Goal: Information Seeking & Learning: Understand process/instructions

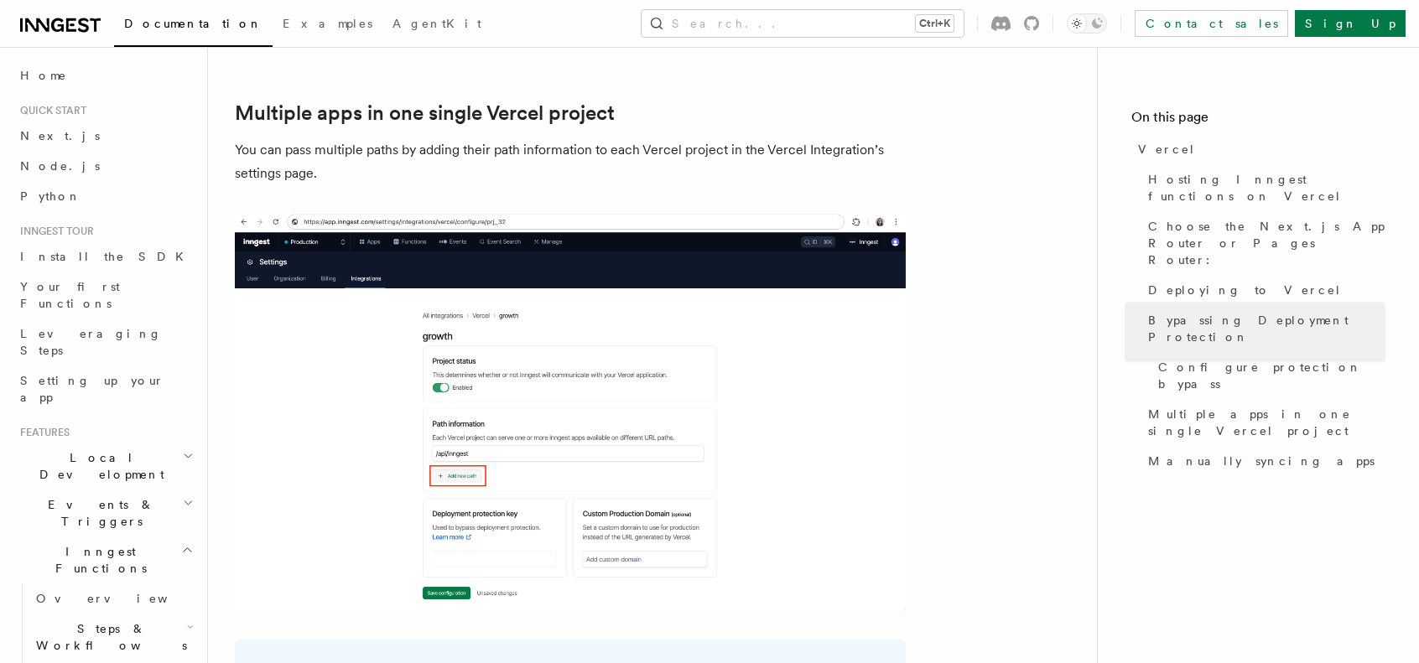
scroll to position [2372, 0]
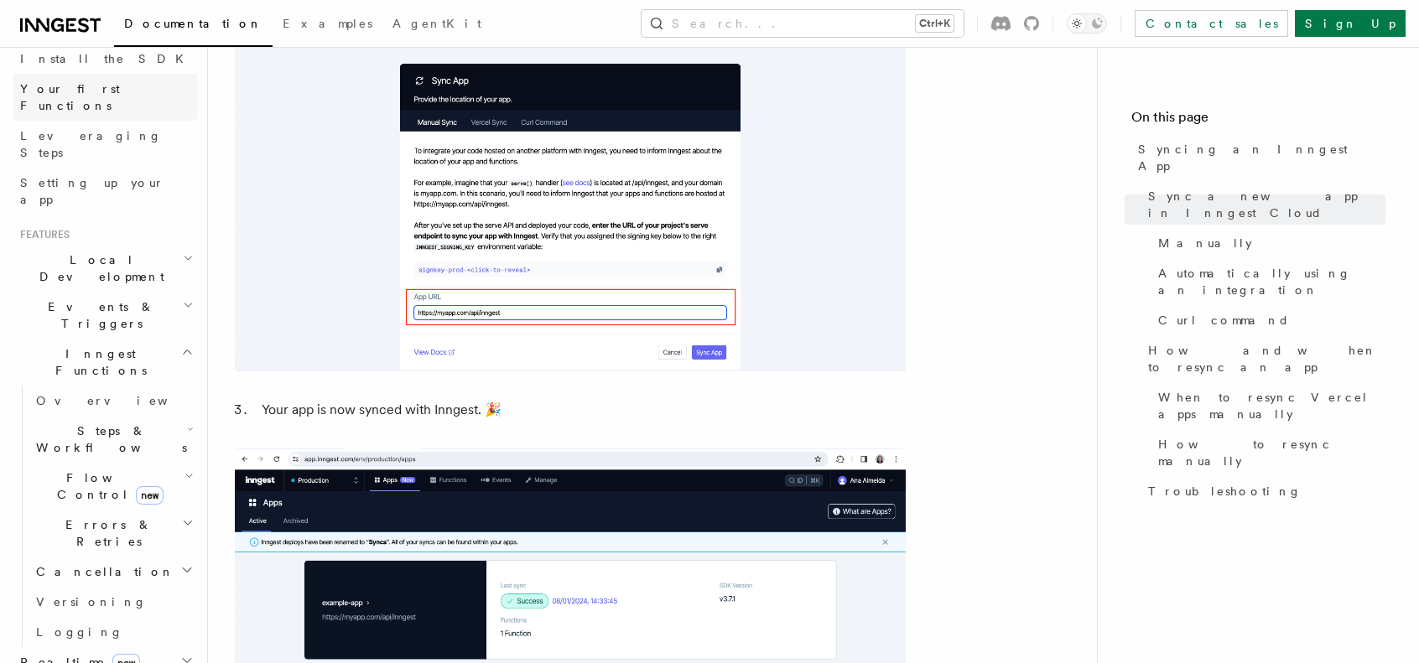
scroll to position [202, 0]
click at [107, 512] on span "Errors & Retries" at bounding box center [105, 529] width 153 height 34
click at [112, 652] on span "Failure handlers" at bounding box center [92, 667] width 80 height 30
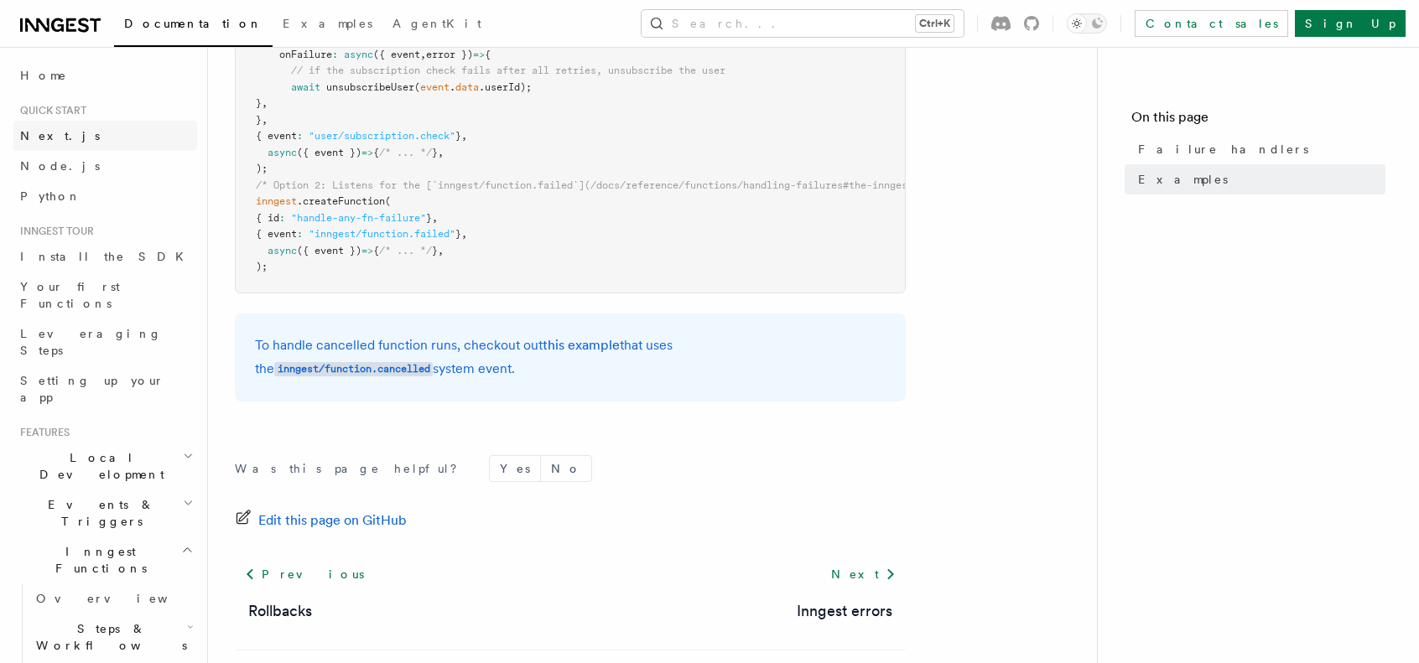
click at [81, 133] on link "Next.js" at bounding box center [105, 136] width 184 height 30
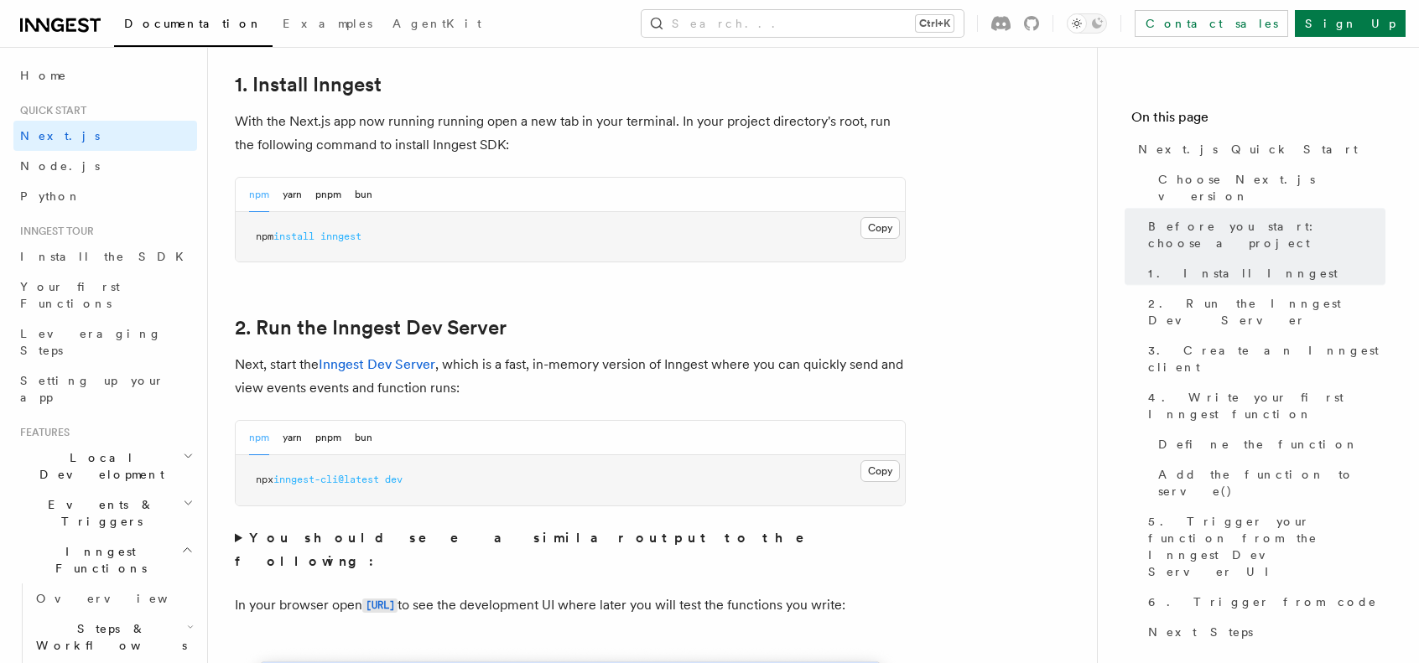
scroll to position [1001, 0]
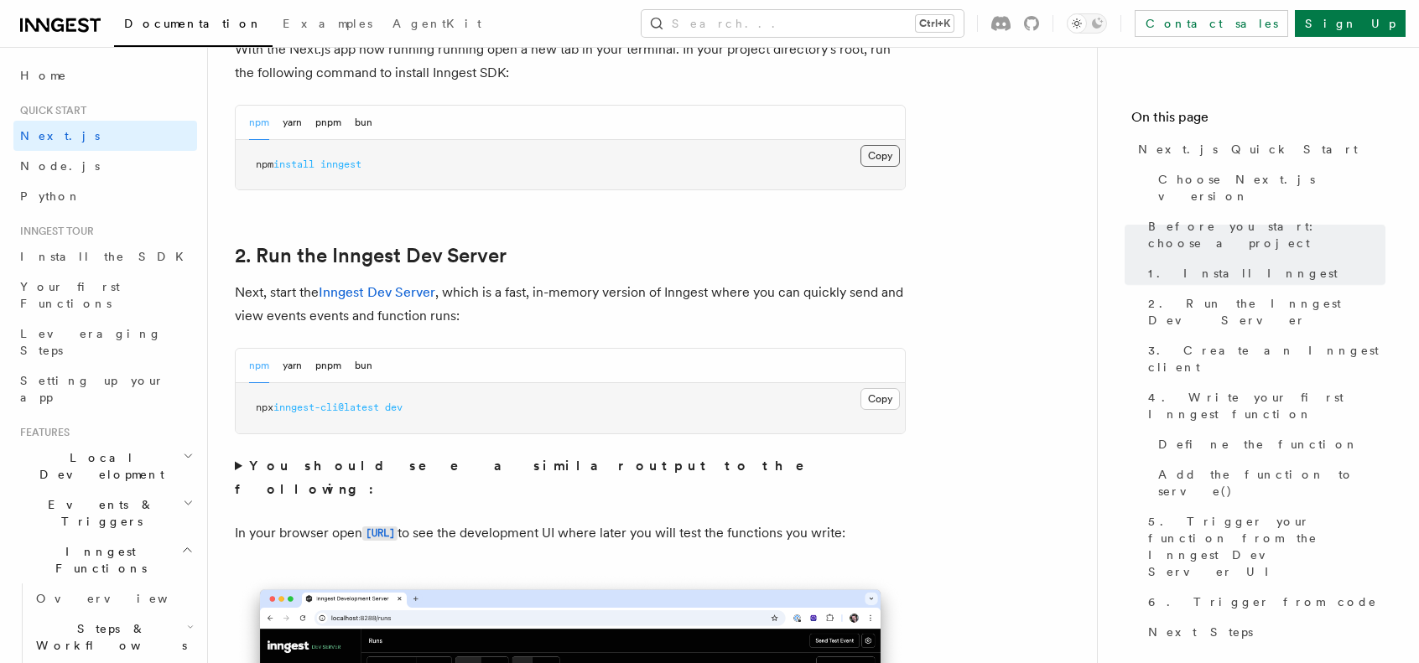
click at [892, 151] on button "Copy Copied" at bounding box center [880, 156] width 39 height 22
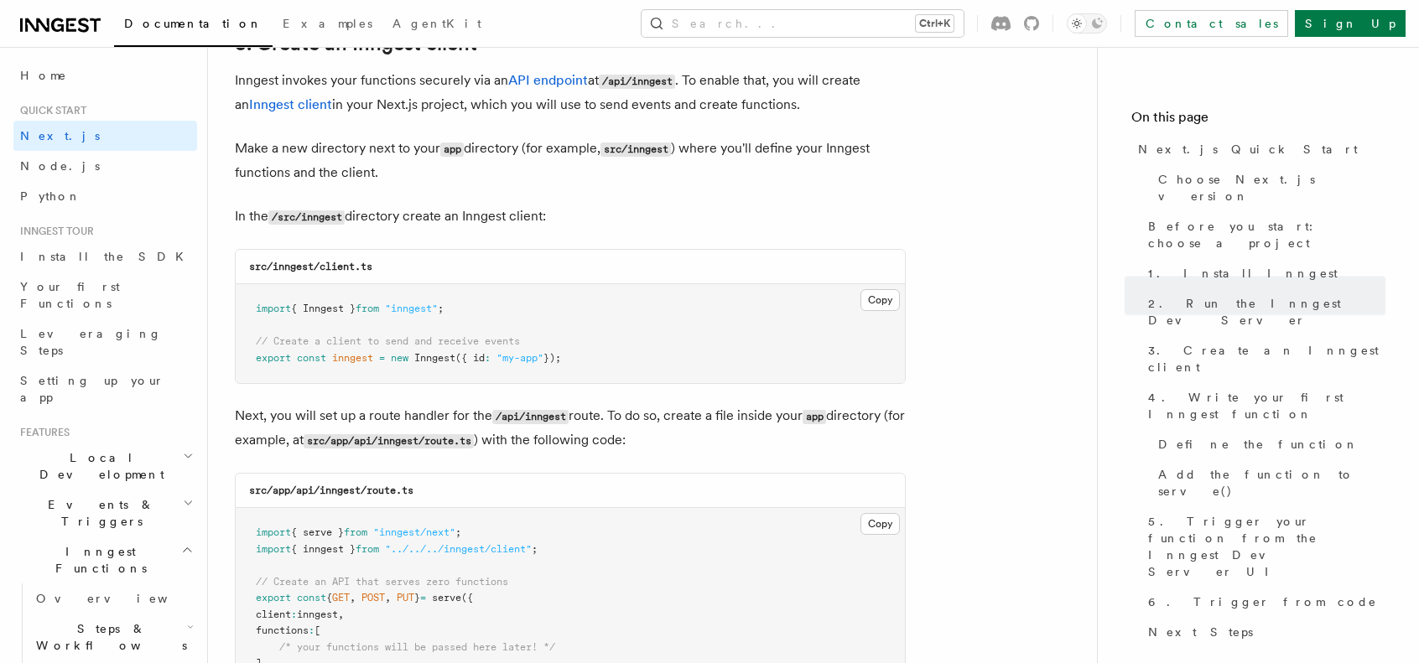
scroll to position [2033, 0]
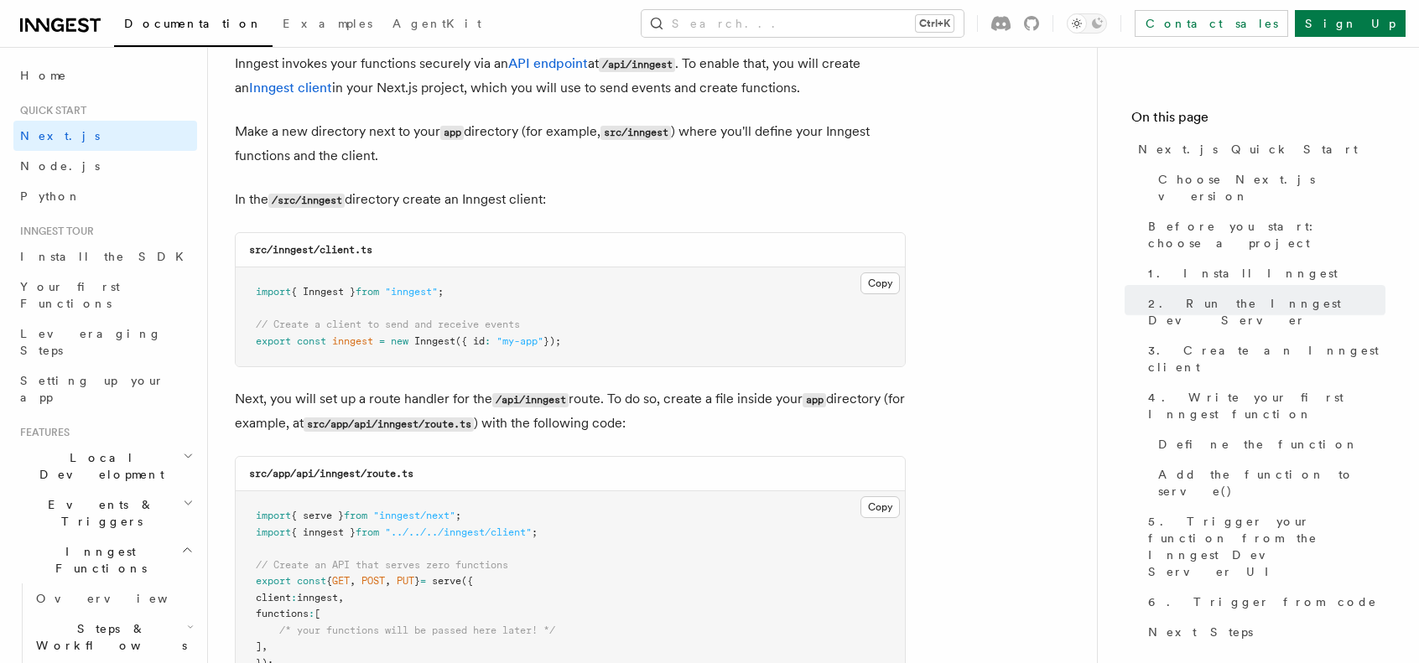
click at [312, 278] on pre "import { Inngest } from "inngest" ; // Create a client to send and receive even…" at bounding box center [570, 317] width 669 height 99
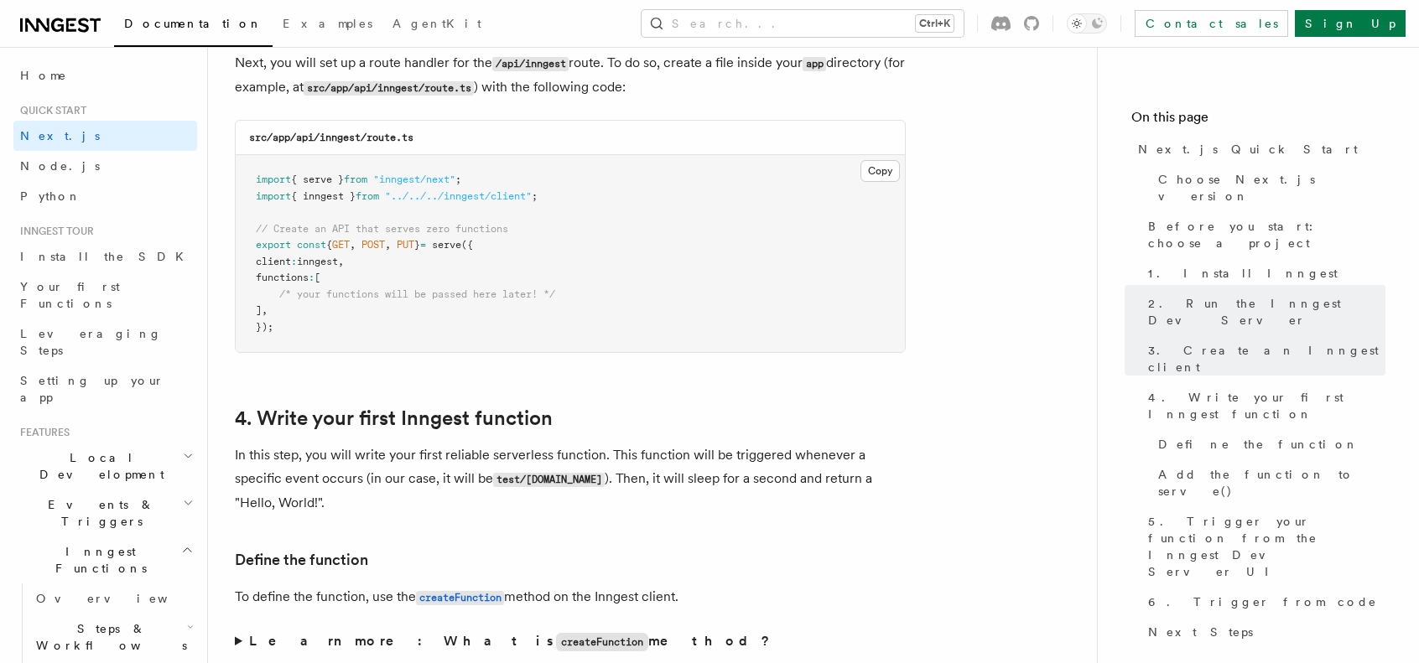
scroll to position [2369, 0]
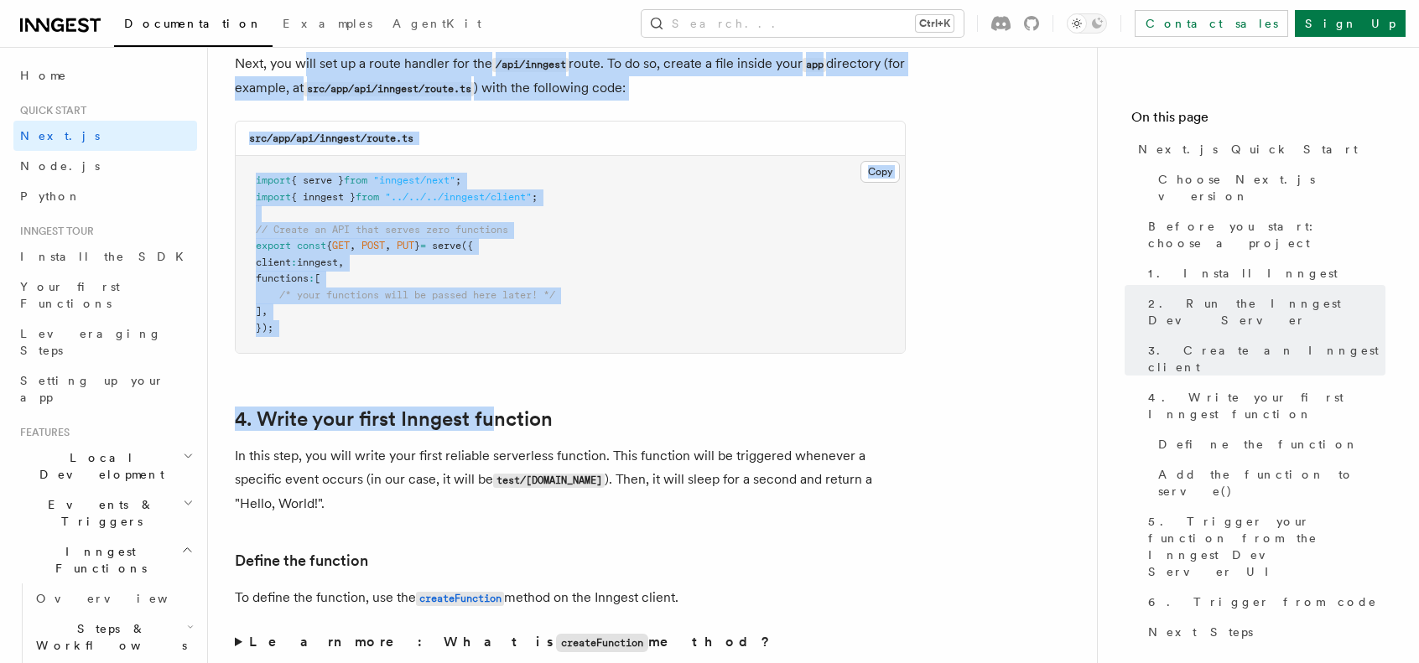
drag, startPoint x: 493, startPoint y: 361, endPoint x: 305, endPoint y: 61, distance: 353.5
click at [300, 351] on pre "import { serve } from "inngest/next" ; import { inngest } from "../../../innges…" at bounding box center [570, 254] width 669 height 197
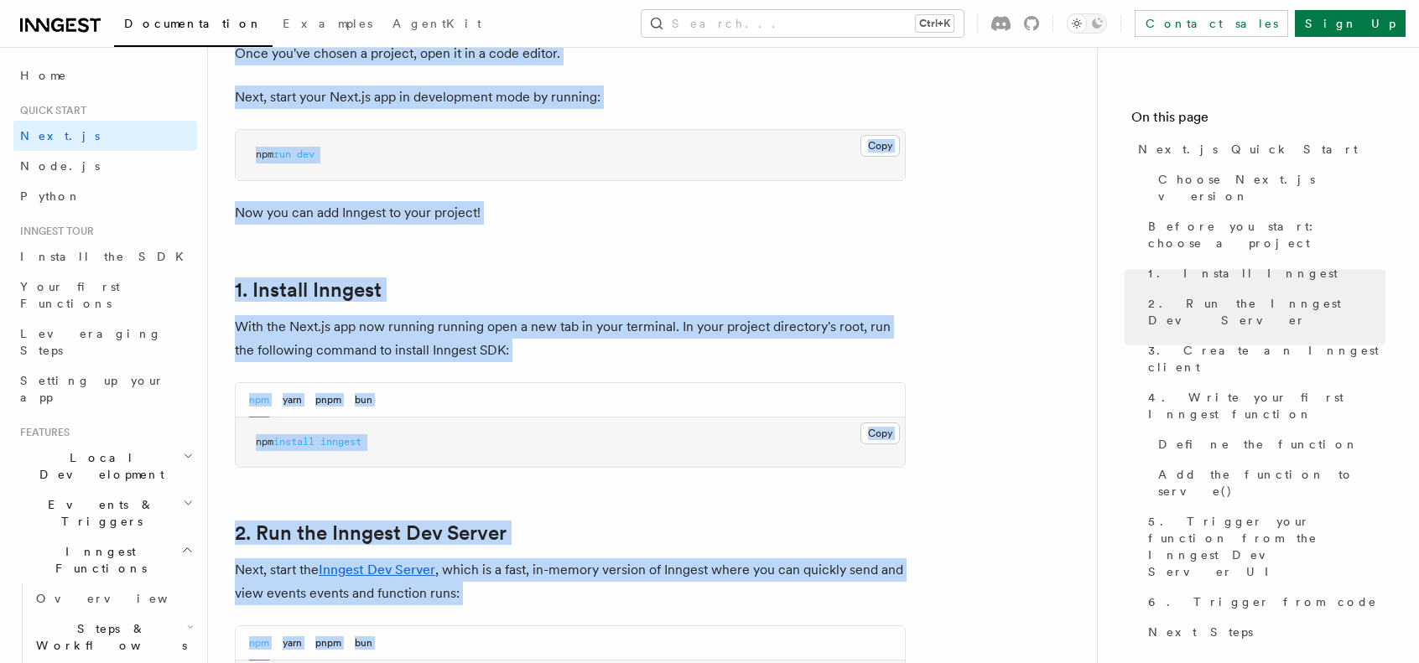
scroll to position [0, 0]
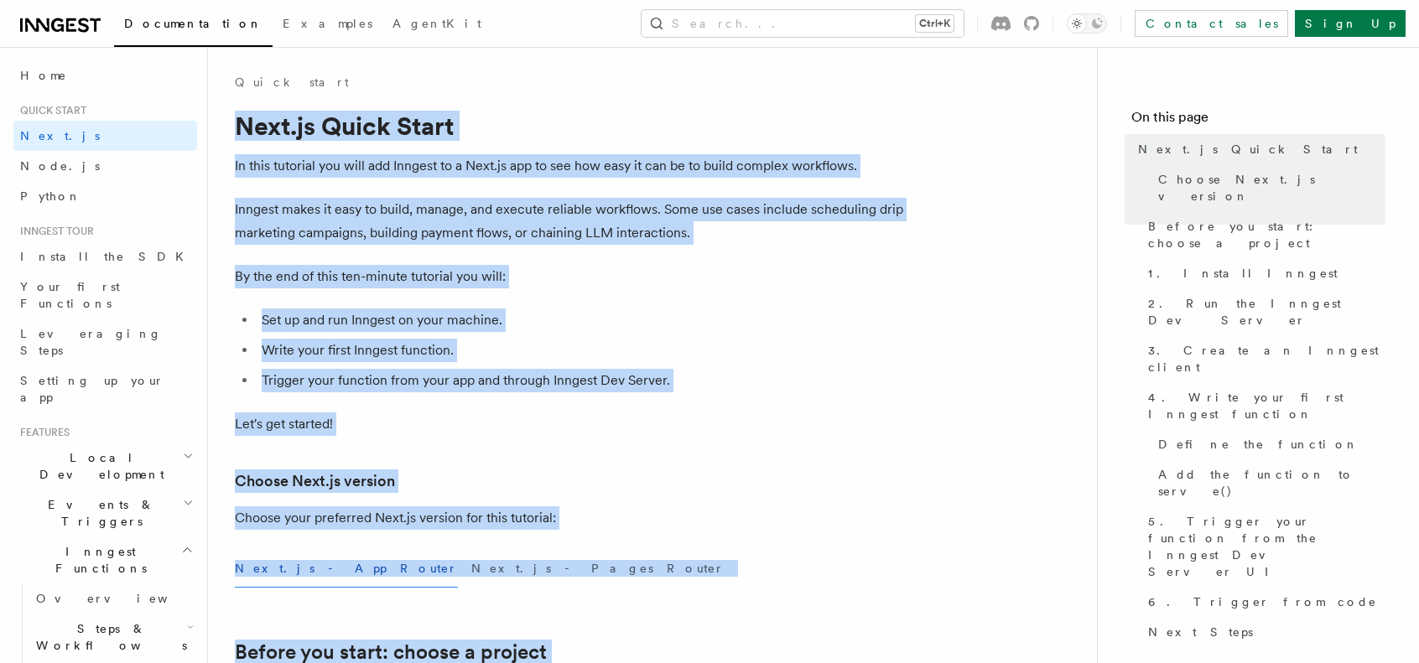
drag, startPoint x: 299, startPoint y: 331, endPoint x: 238, endPoint y: 111, distance: 228.7
copy article "Next.js Quick Start In this tutorial you will add Inngest to a Next.js app to s…"
